Goal: Transaction & Acquisition: Obtain resource

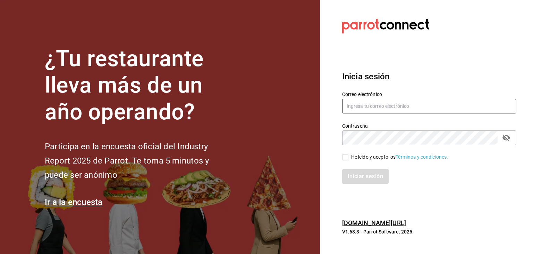
click at [364, 109] on input "text" at bounding box center [429, 106] width 174 height 15
type input "cortesgrupotrueblack@gmail.com"
click at [357, 155] on div "He leído y acepto los Términos y condiciones." at bounding box center [399, 156] width 97 height 7
click at [349, 155] on input "He leído y acepto los Términos y condiciones." at bounding box center [345, 157] width 6 height 6
checkbox input "true"
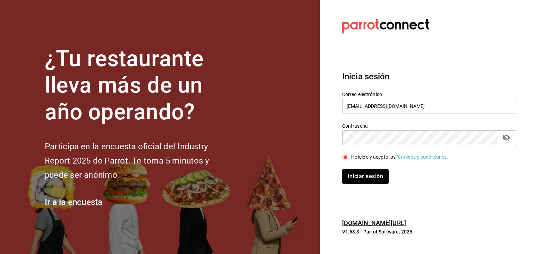
click at [363, 168] on div "Iniciar sesión" at bounding box center [425, 171] width 183 height 23
click at [362, 175] on button "Iniciar sesión" at bounding box center [365, 176] width 47 height 15
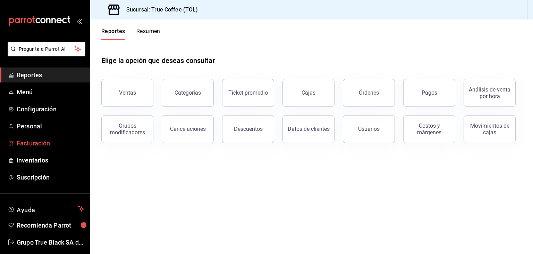
click at [43, 145] on span "Facturación" at bounding box center [51, 142] width 68 height 9
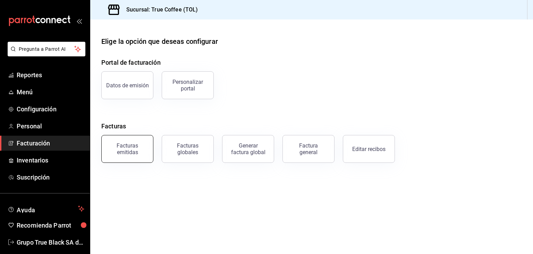
click at [139, 155] on button "Facturas emitidas" at bounding box center [127, 149] width 52 height 28
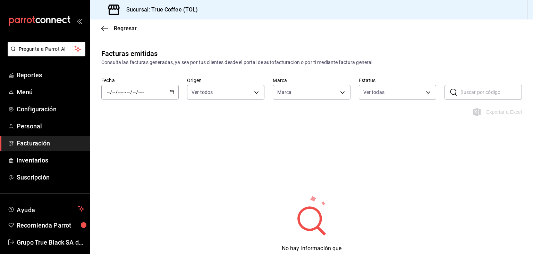
type input "26f61452-cae3-4785-a690-7b393e87ceb5"
click at [171, 92] on icon "button" at bounding box center [171, 92] width 5 height 5
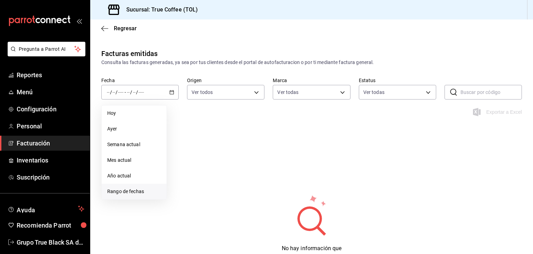
click at [143, 184] on li "Rango de fechas" at bounding box center [134, 191] width 65 height 16
click at [187, 200] on button "25" at bounding box center [181, 199] width 12 height 13
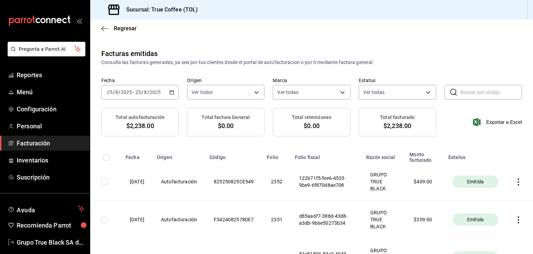
click at [515, 181] on icon "button" at bounding box center [518, 181] width 7 height 7
click at [497, 166] on div "Descargar PDF" at bounding box center [491, 165] width 33 height 6
click at [169, 90] on icon "button" at bounding box center [171, 92] width 5 height 5
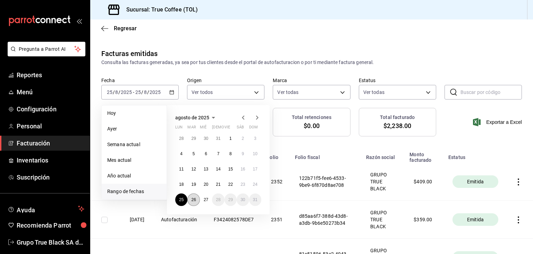
click at [197, 198] on button "26" at bounding box center [194, 199] width 12 height 13
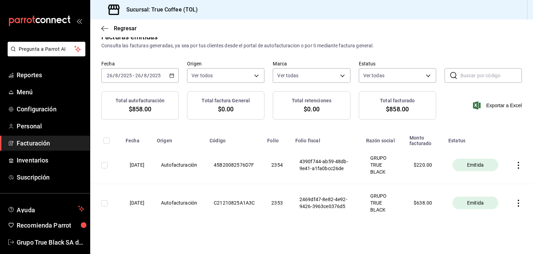
scroll to position [24, 0]
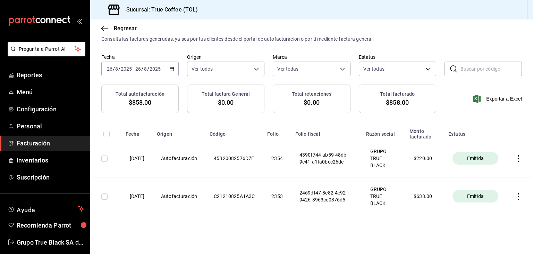
click at [515, 195] on icon "button" at bounding box center [518, 196] width 7 height 7
click at [500, 181] on div "Descargar PDF" at bounding box center [491, 179] width 33 height 6
click at [516, 160] on icon "button" at bounding box center [518, 158] width 7 height 7
click at [495, 142] on div "Descargar PDF" at bounding box center [491, 141] width 33 height 6
click at [173, 70] on icon "button" at bounding box center [171, 68] width 5 height 5
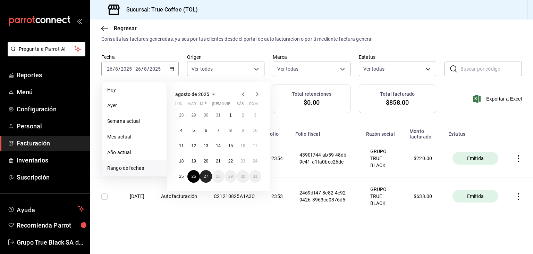
click at [207, 177] on button "27" at bounding box center [206, 176] width 12 height 13
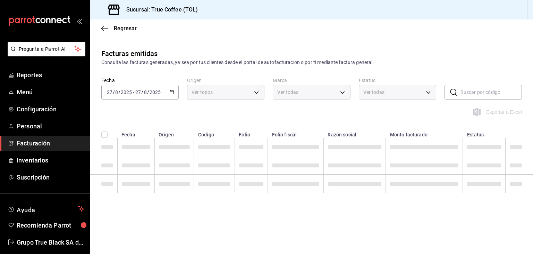
scroll to position [0, 0]
